Goal: Transaction & Acquisition: Subscribe to service/newsletter

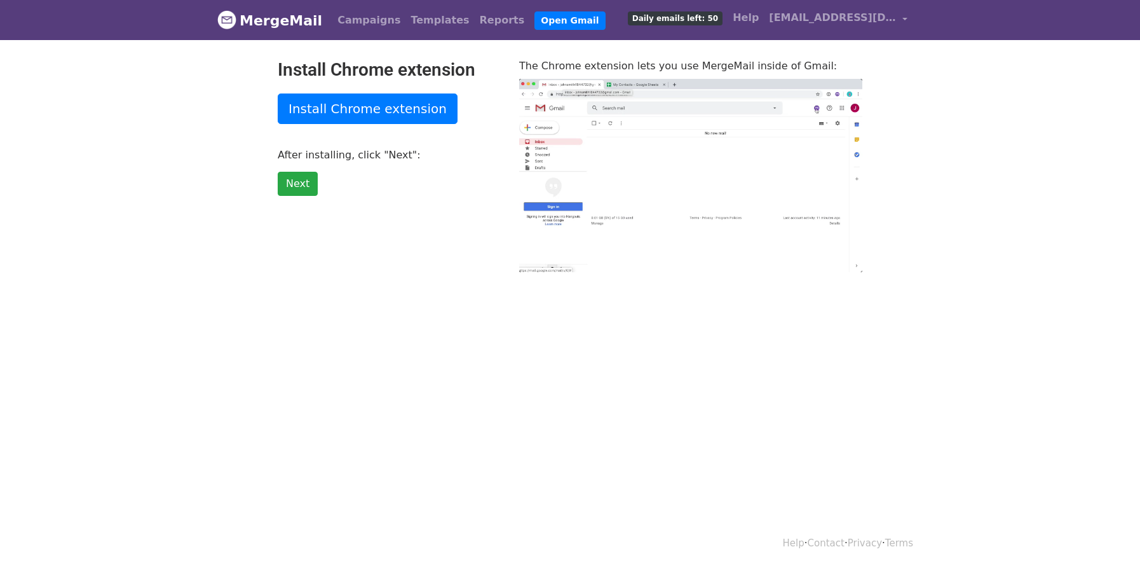
click at [287, 21] on link "MergeMail" at bounding box center [269, 20] width 105 height 27
type input "47.31"
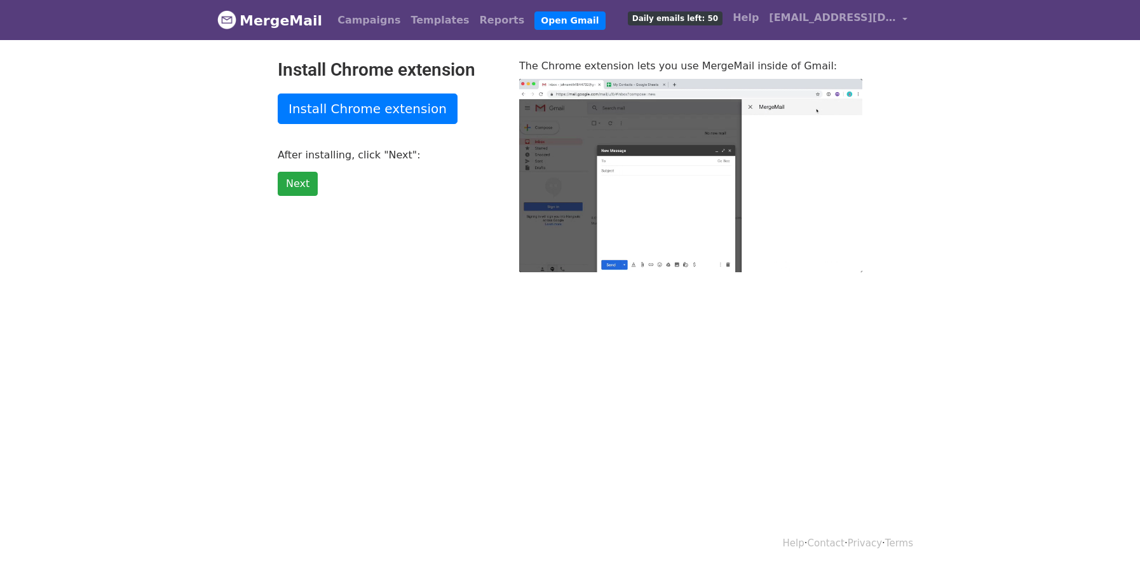
type input "54.43"
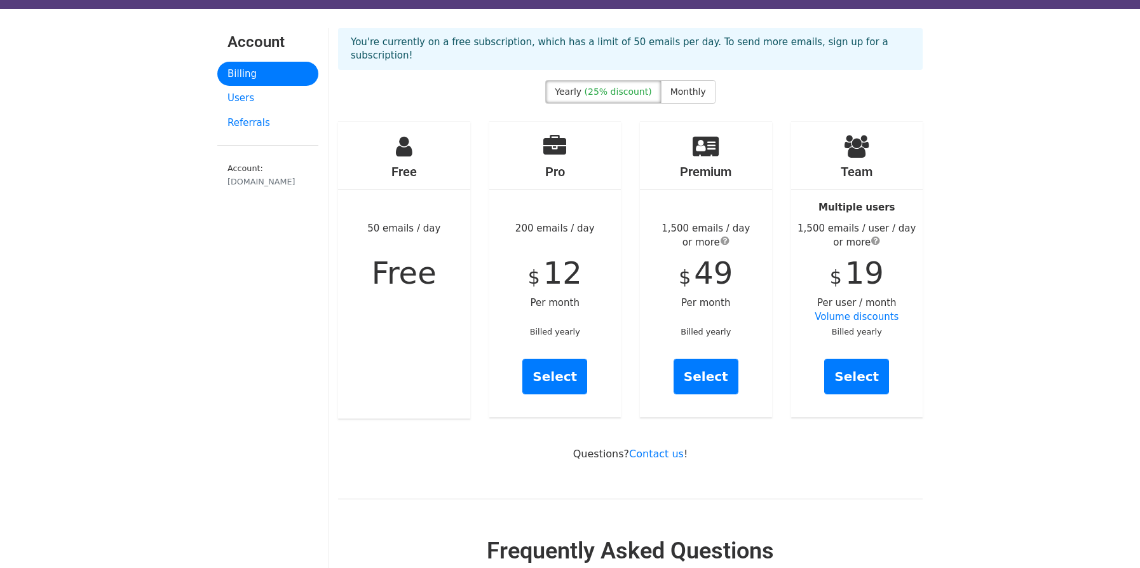
scroll to position [33, 0]
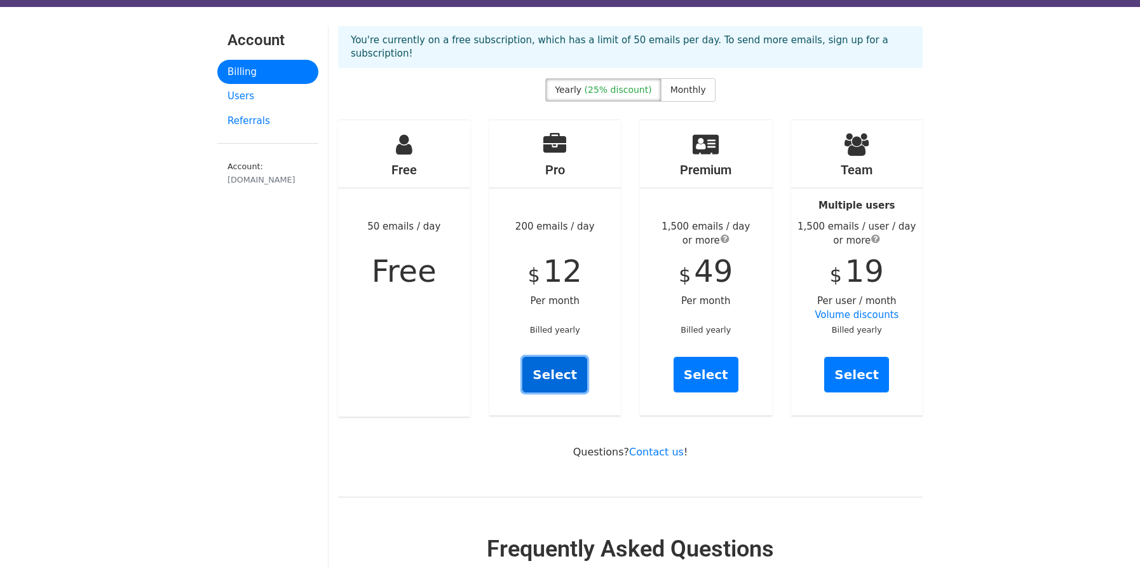
click at [554, 359] on link "Select" at bounding box center [555, 375] width 65 height 36
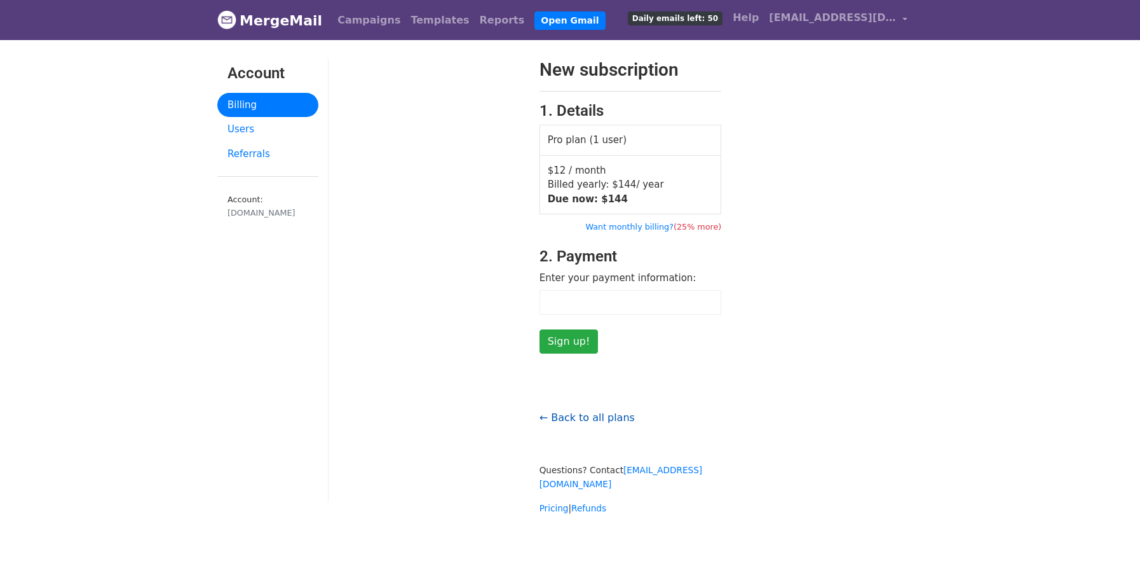
click at [592, 418] on link "← Back to all plans" at bounding box center [587, 417] width 95 height 12
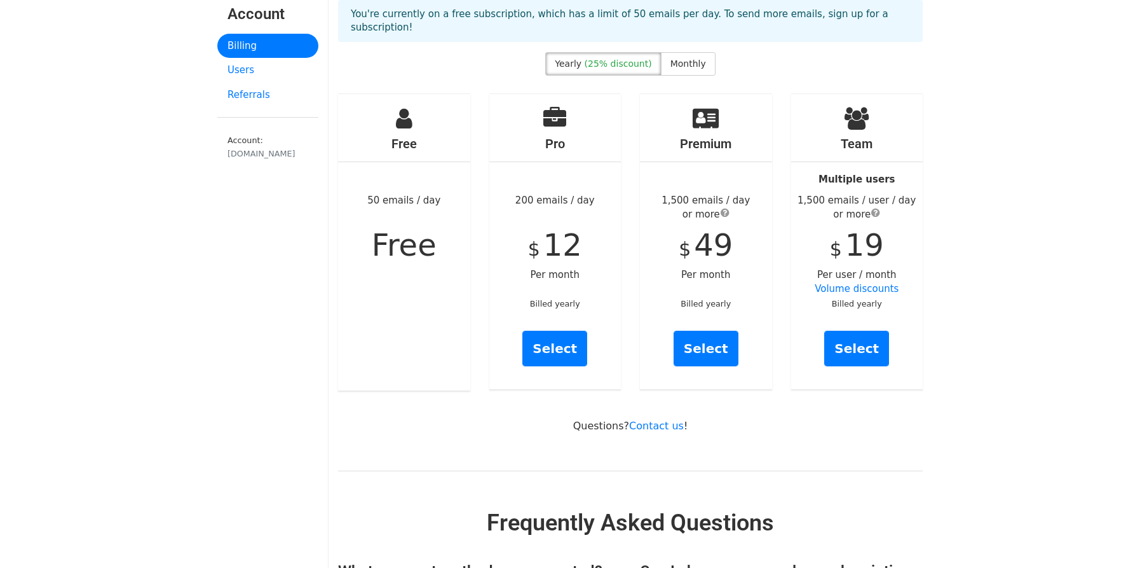
scroll to position [58, 0]
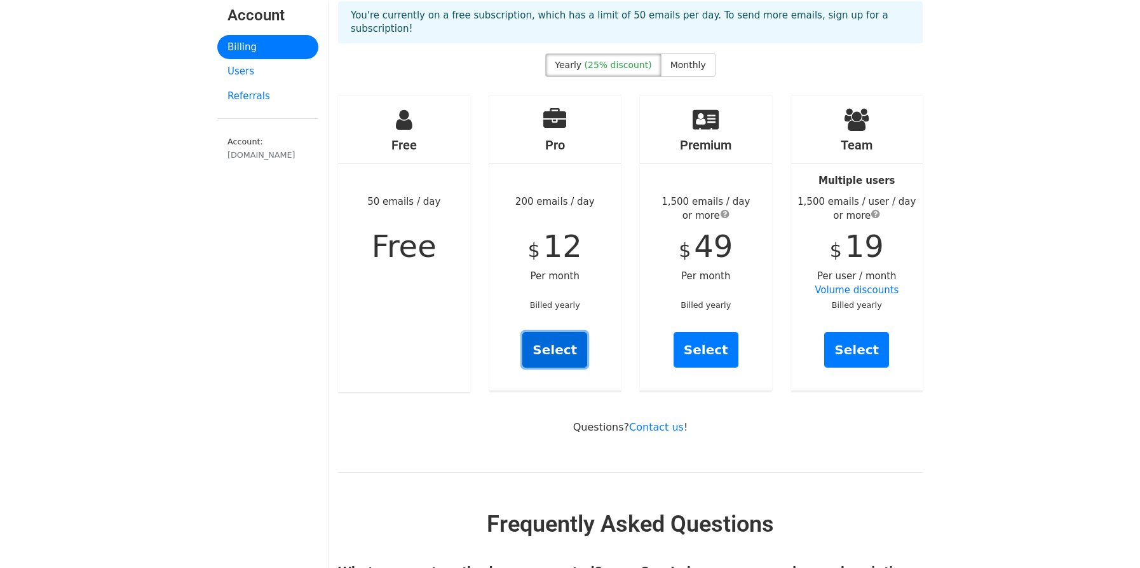
click at [559, 347] on link "Select" at bounding box center [555, 350] width 65 height 36
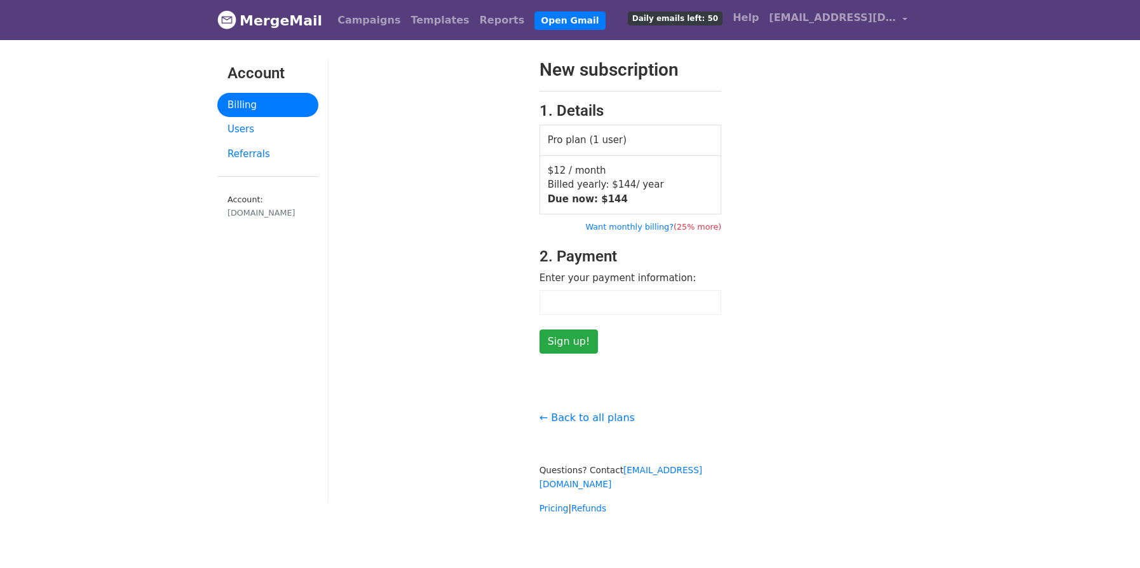
click at [602, 294] on div at bounding box center [631, 302] width 182 height 25
click at [640, 228] on link "Want monthly billing? (25% more)" at bounding box center [654, 227] width 136 height 10
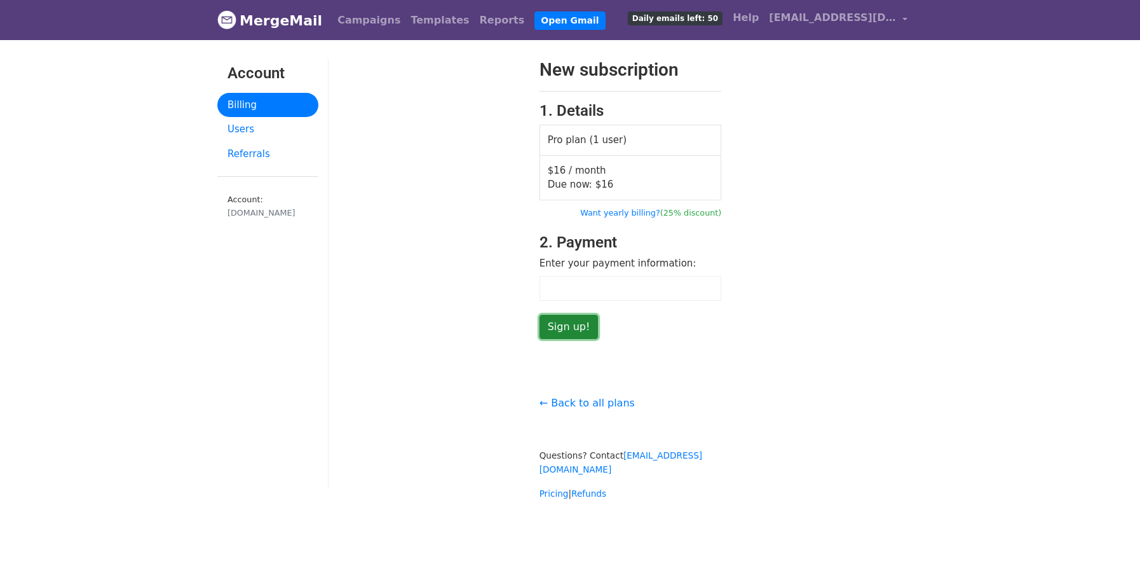
click at [563, 324] on input "Sign up!" at bounding box center [569, 327] width 59 height 24
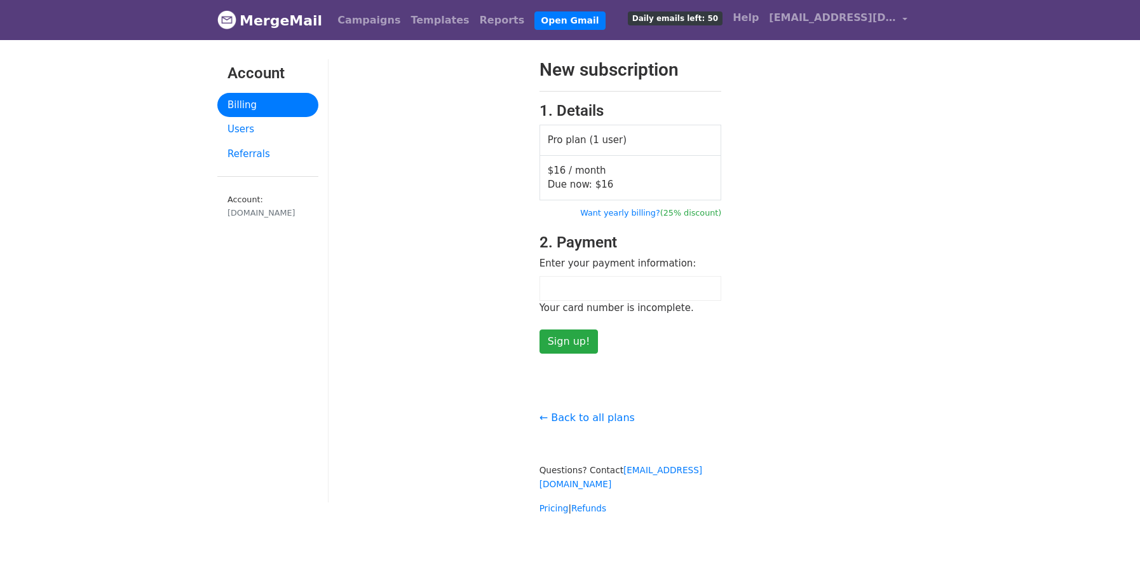
click at [575, 297] on div at bounding box center [631, 288] width 182 height 25
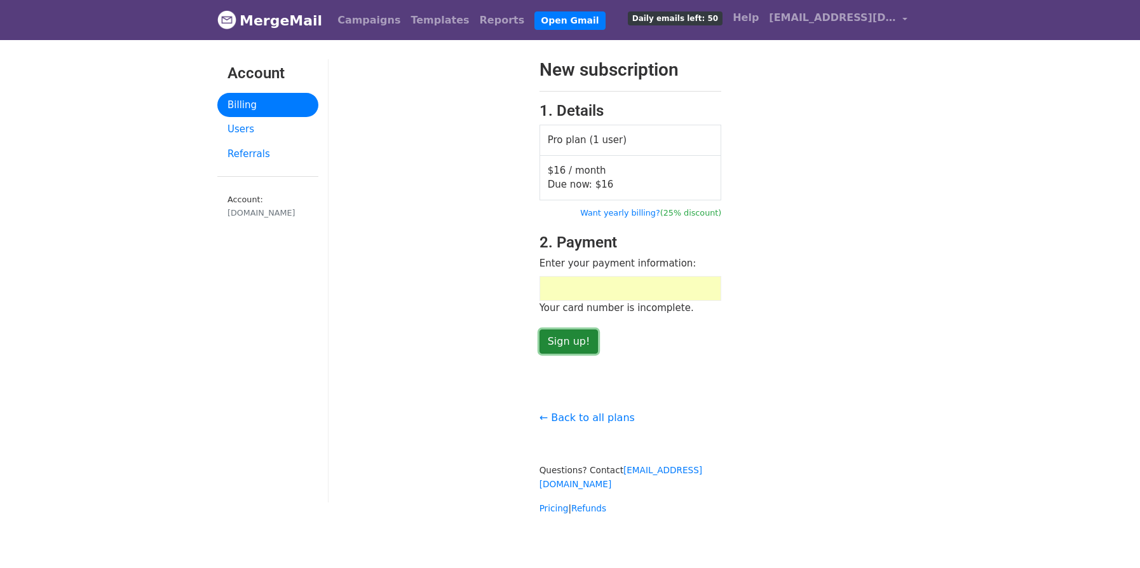
click at [564, 341] on input "Sign up!" at bounding box center [569, 341] width 59 height 24
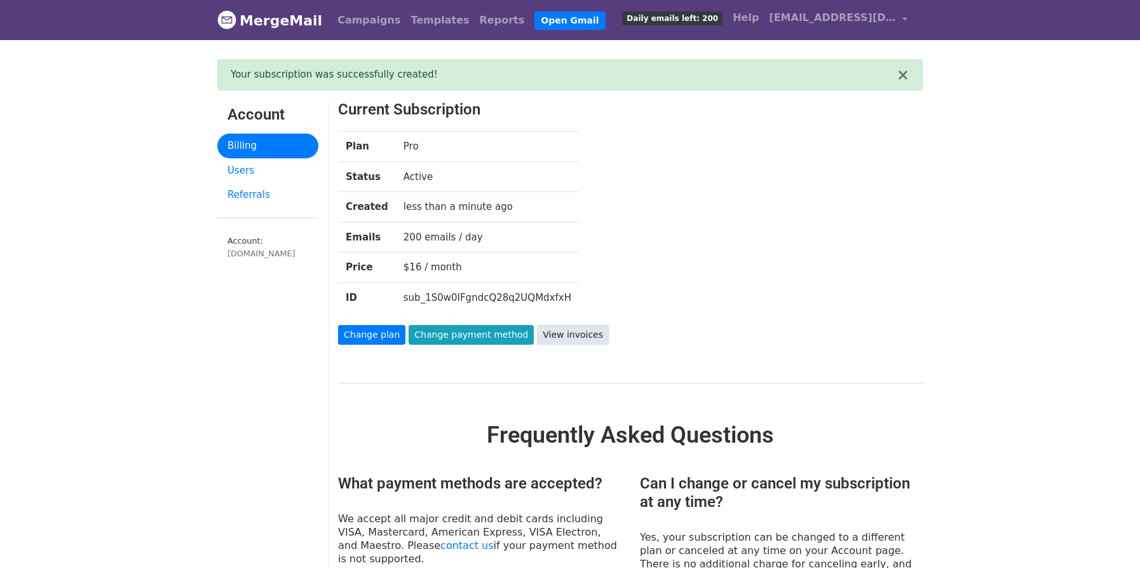
click at [568, 332] on link "View invoices" at bounding box center [573, 335] width 72 height 20
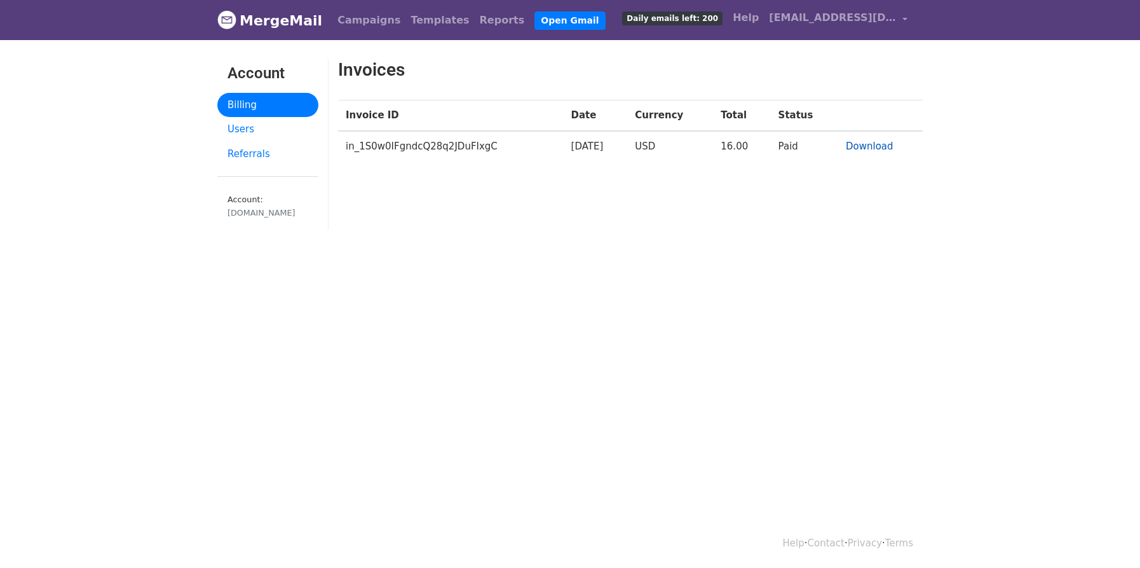
click at [875, 148] on link "Download" at bounding box center [870, 145] width 48 height 11
